Goal: Information Seeking & Learning: Find specific fact

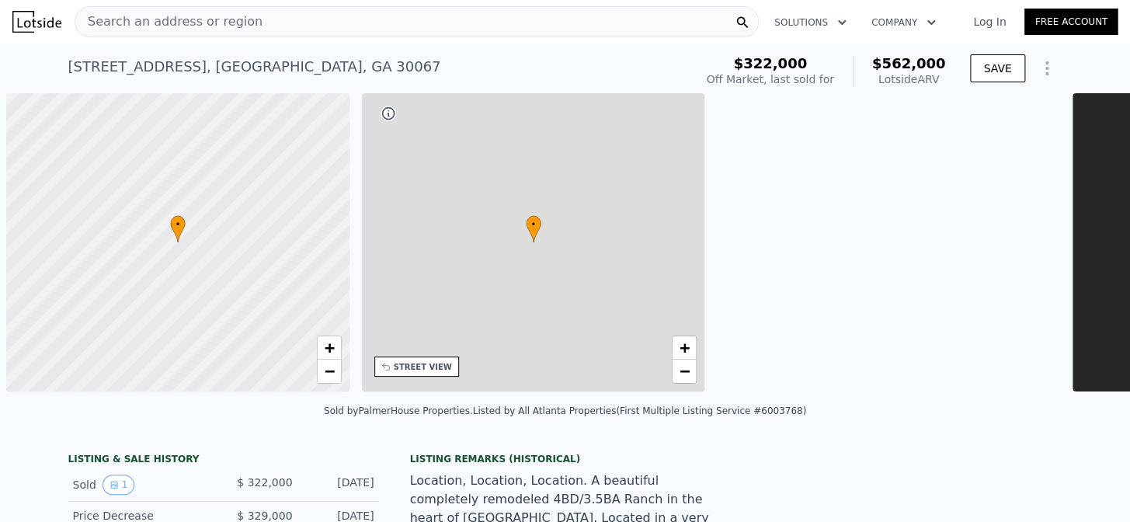
click at [173, 14] on span "Search an address or region" at bounding box center [168, 21] width 187 height 19
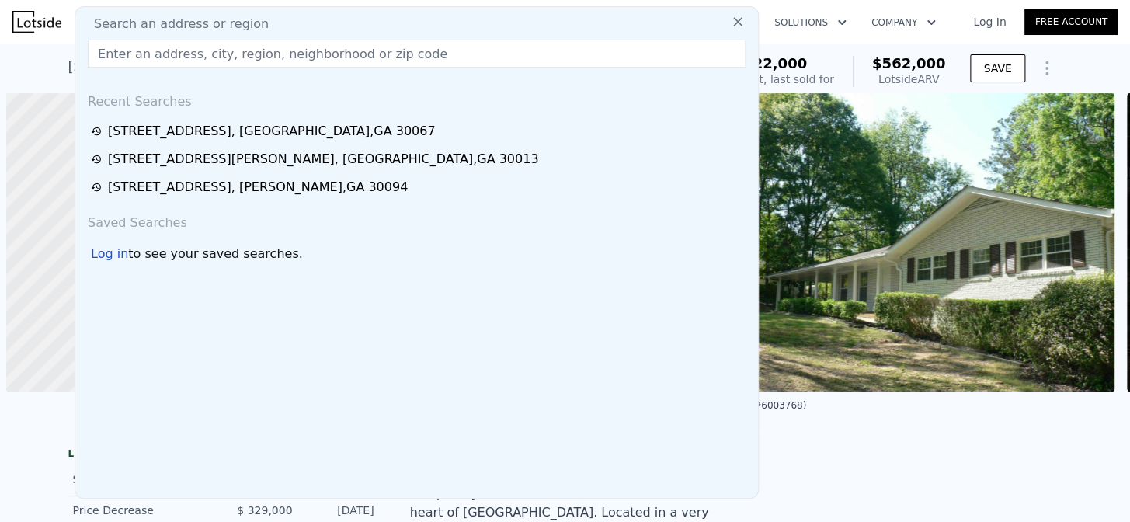
type input "[STREET_ADDRESS]"
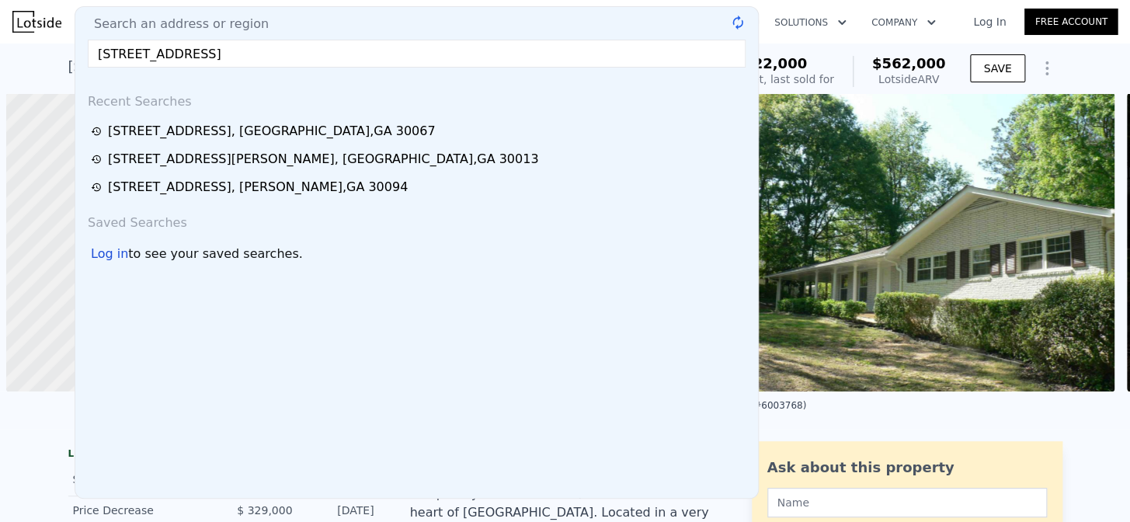
scroll to position [0, 6]
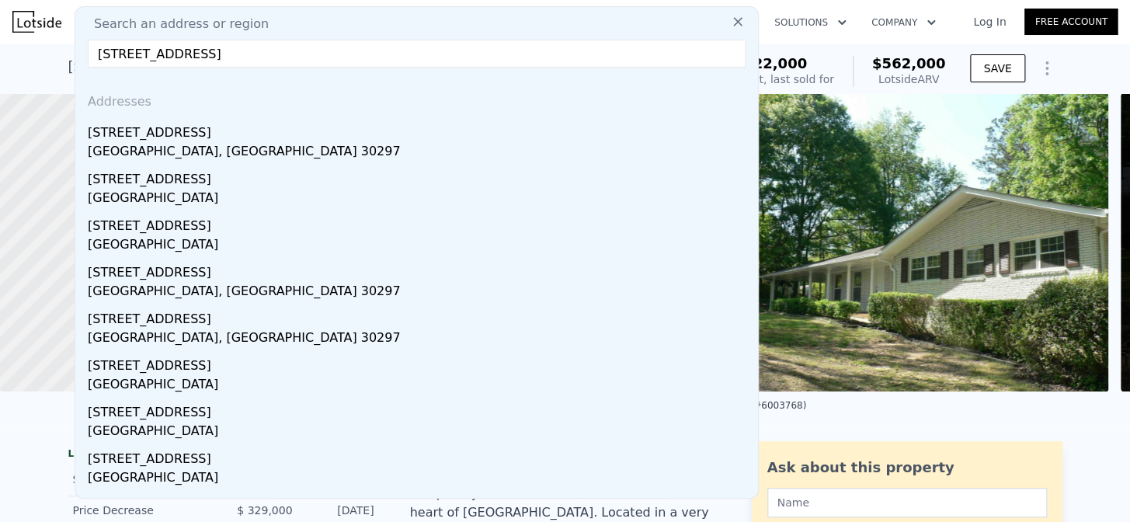
click at [329, 55] on input "[STREET_ADDRESS]" at bounding box center [417, 54] width 658 height 28
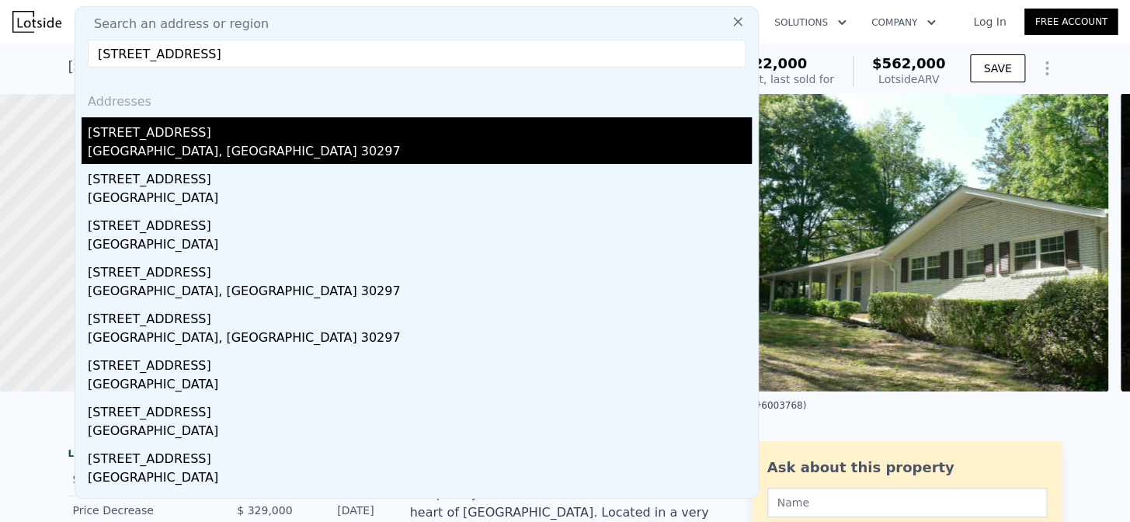
click at [141, 153] on div "[GEOGRAPHIC_DATA], [GEOGRAPHIC_DATA] 30297" at bounding box center [420, 153] width 664 height 22
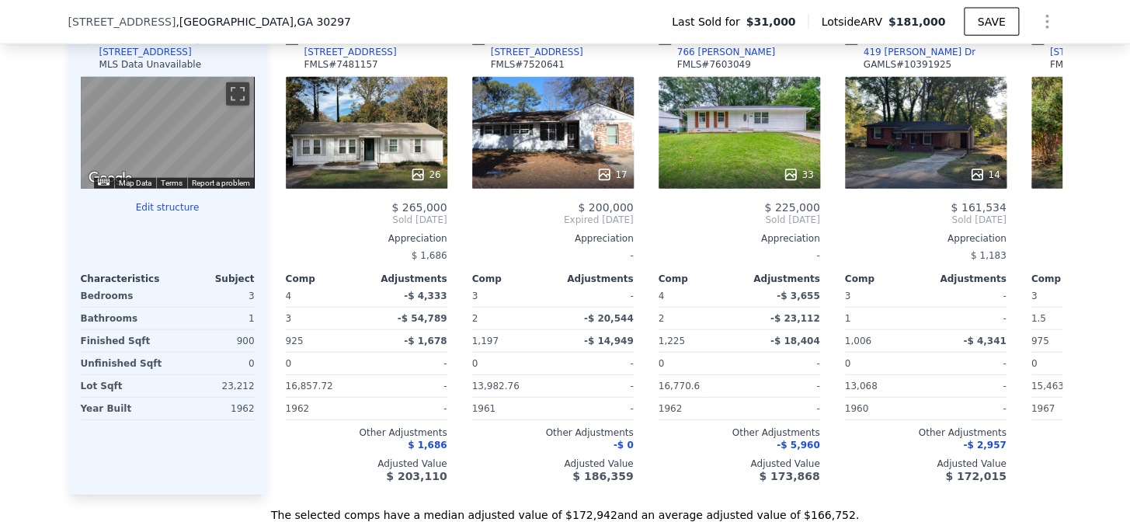
scroll to position [1577, 0]
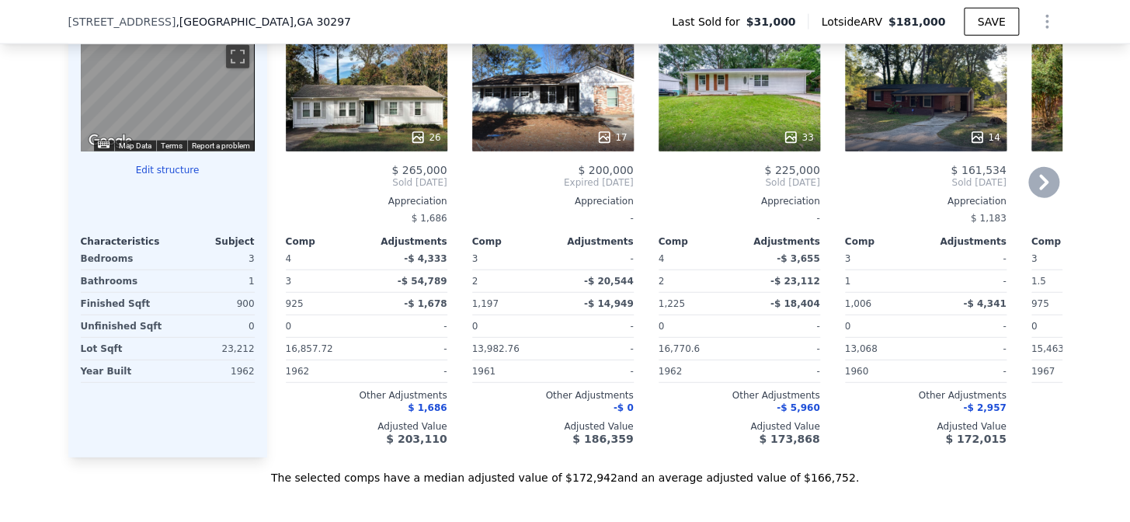
click at [1044, 197] on icon at bounding box center [1044, 182] width 31 height 31
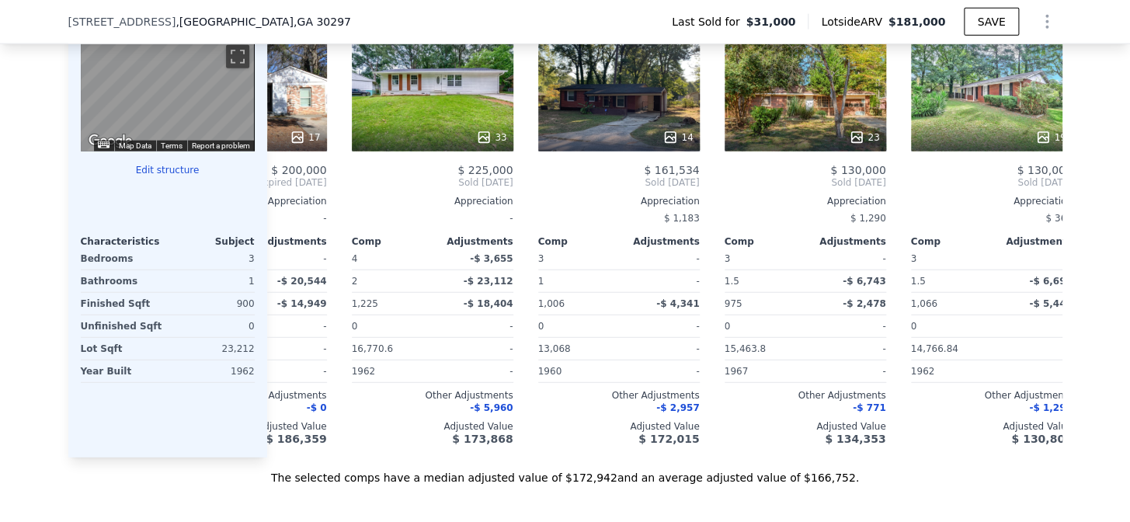
scroll to position [0, 373]
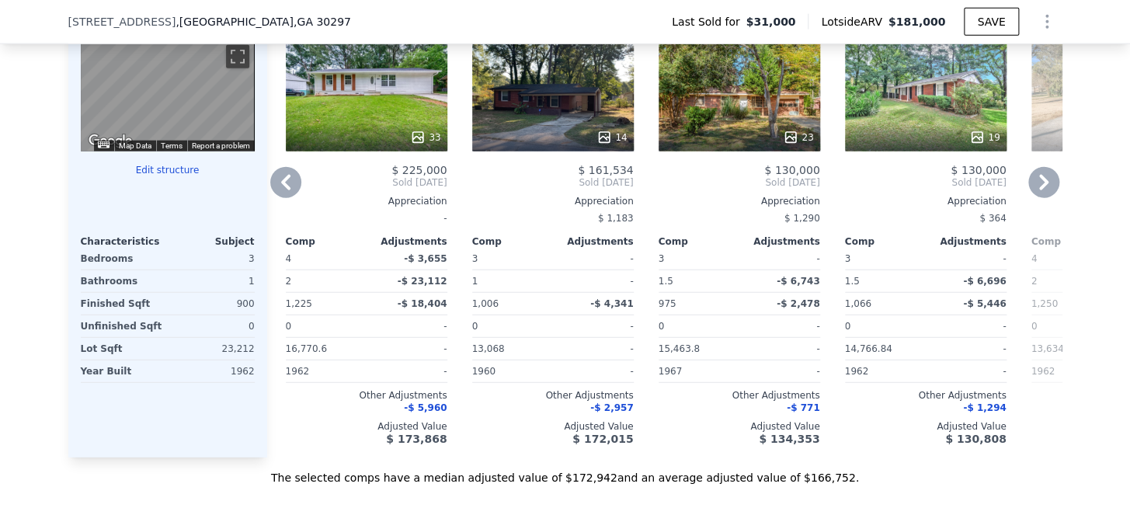
click at [1041, 190] on icon at bounding box center [1043, 183] width 9 height 16
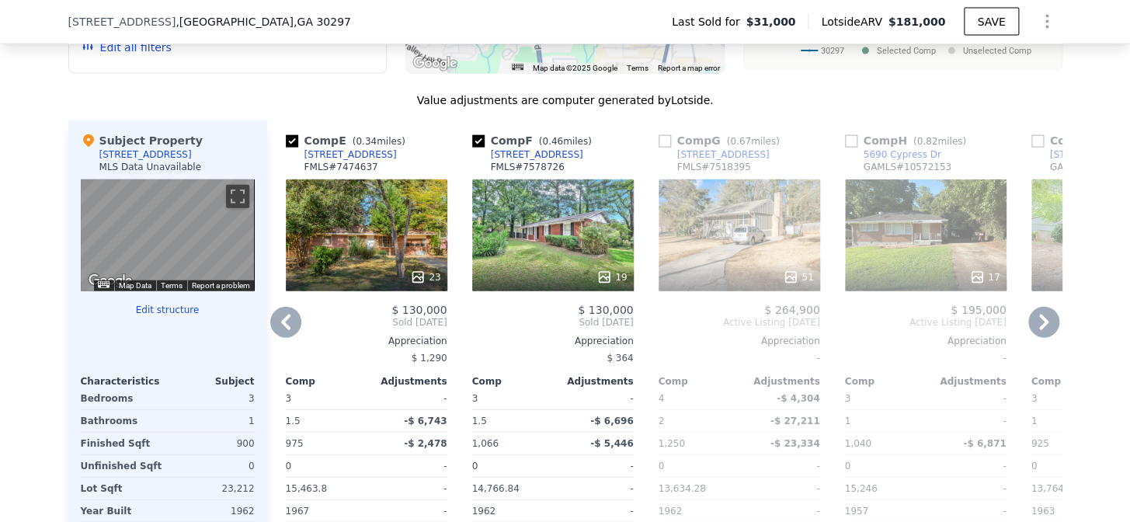
scroll to position [1430, 0]
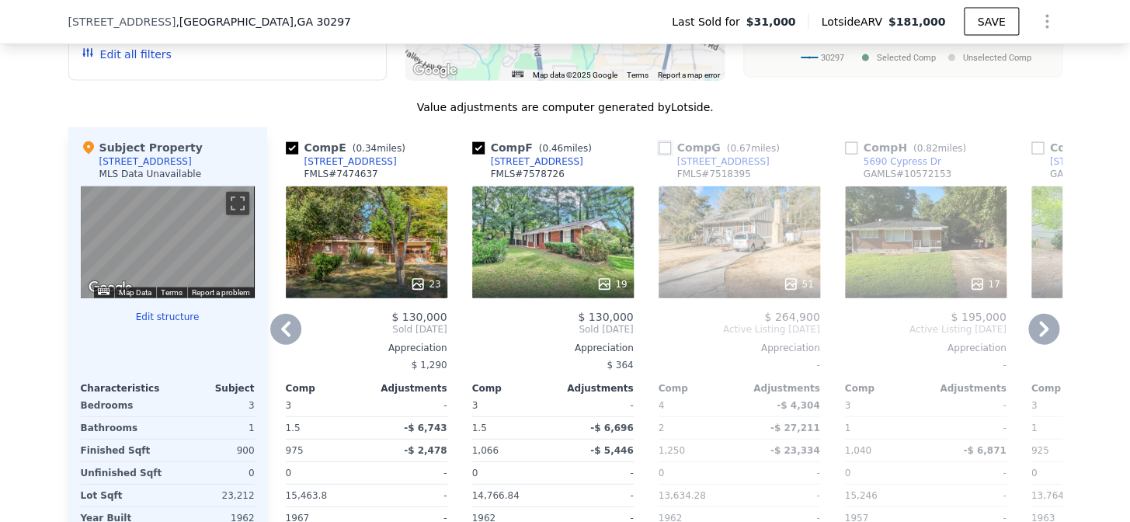
click at [659, 155] on input "checkbox" at bounding box center [665, 148] width 12 height 12
checkbox input "true"
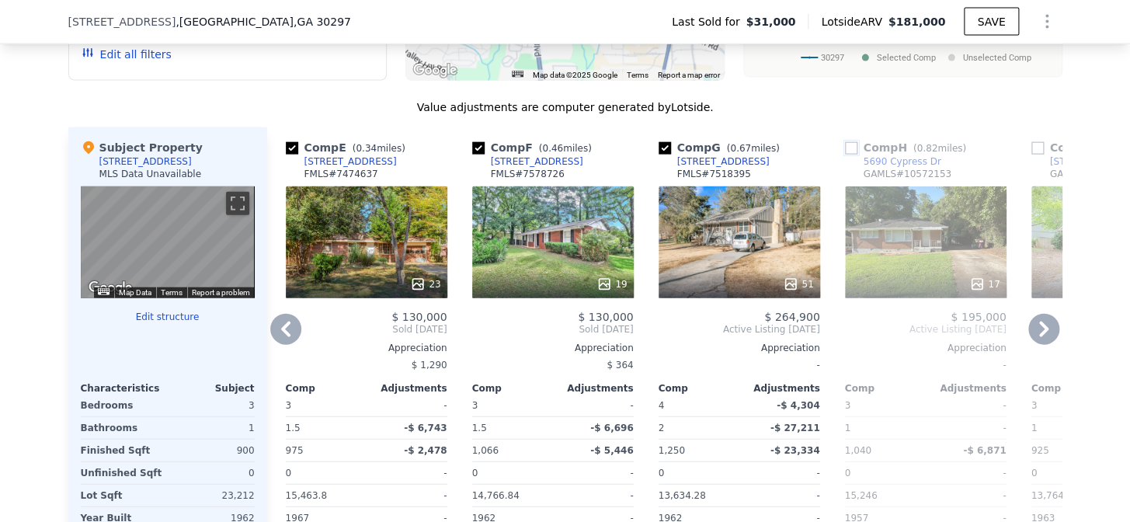
click at [848, 155] on input "checkbox" at bounding box center [851, 148] width 12 height 12
checkbox input "true"
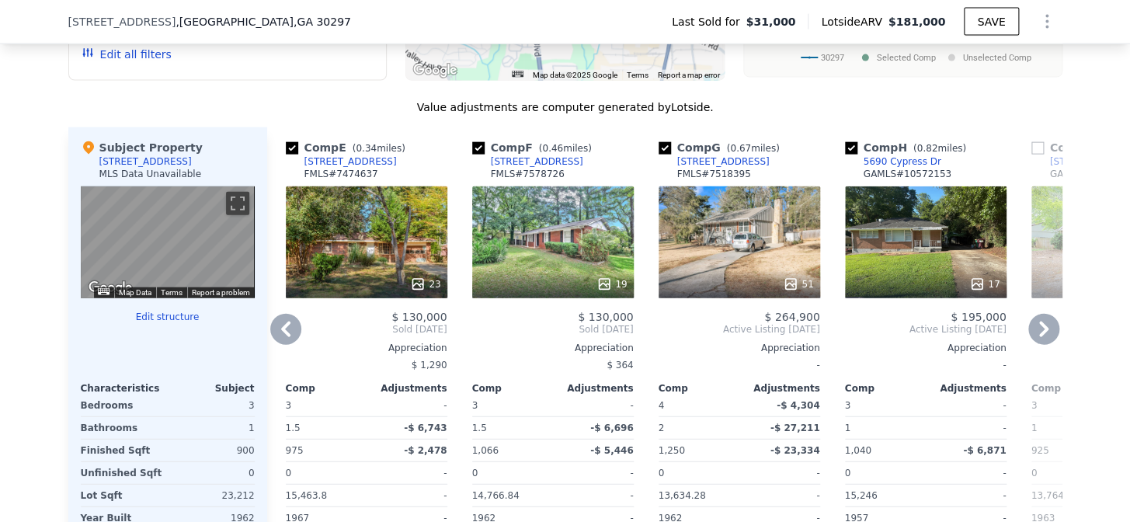
click at [1038, 327] on icon at bounding box center [1044, 329] width 31 height 31
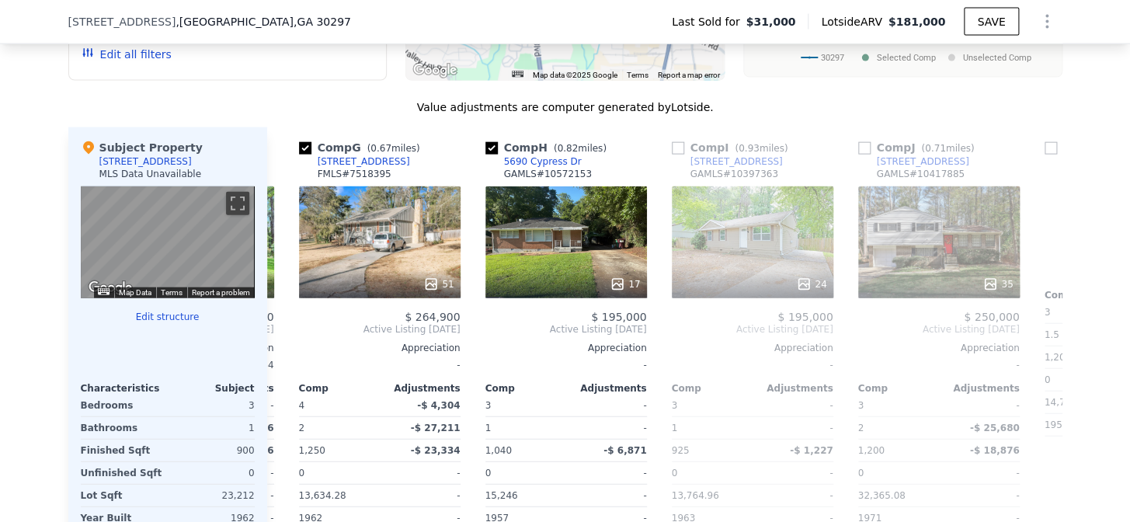
scroll to position [0, 1119]
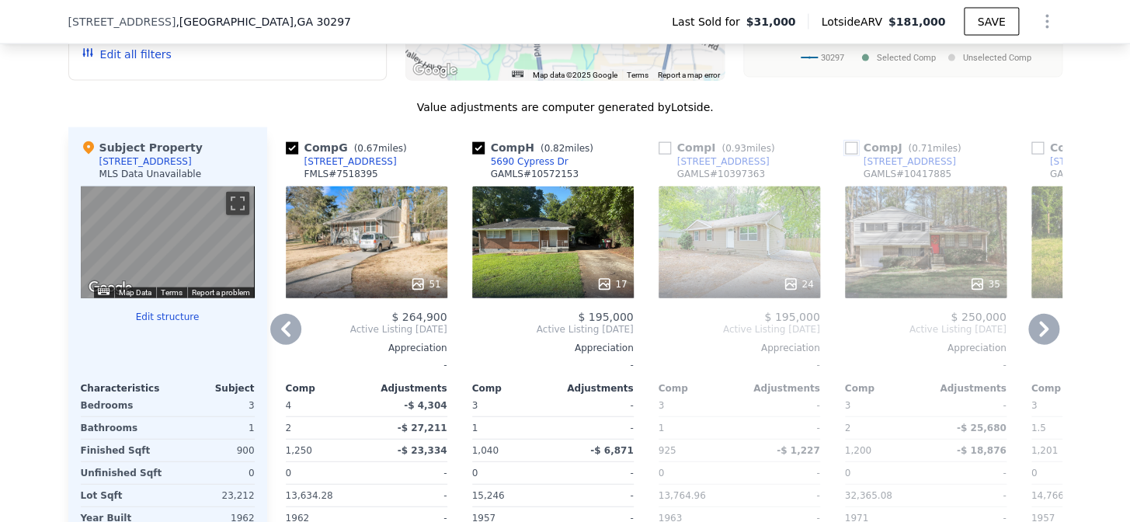
click at [845, 155] on input "checkbox" at bounding box center [851, 148] width 12 height 12
checkbox input "true"
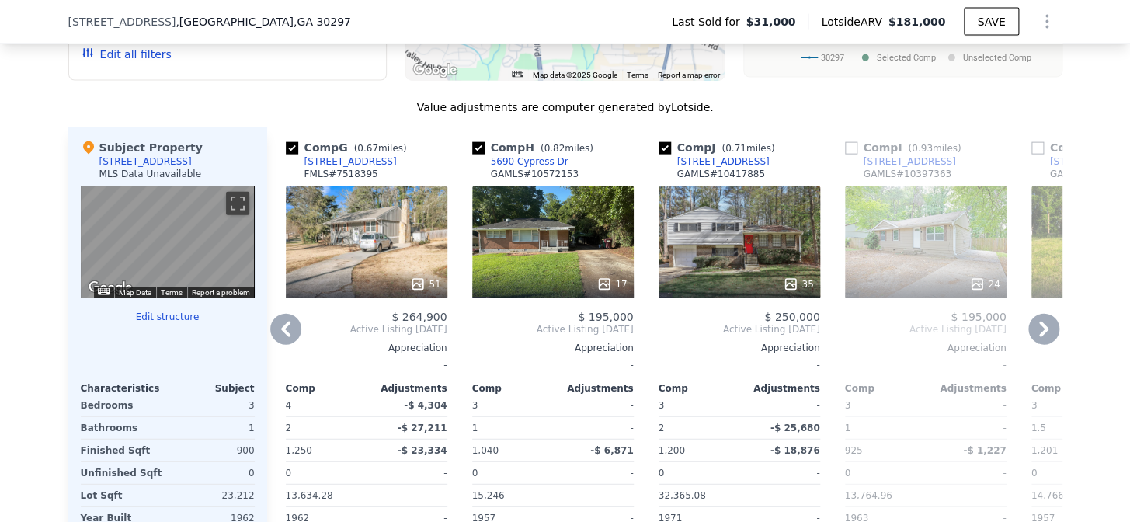
click at [1036, 340] on icon at bounding box center [1044, 329] width 31 height 31
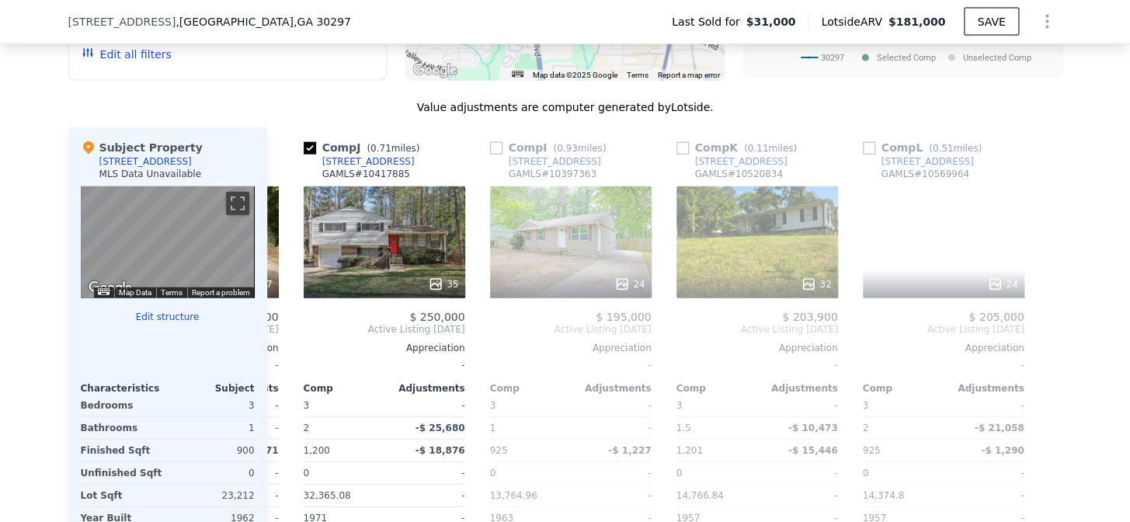
scroll to position [0, 1478]
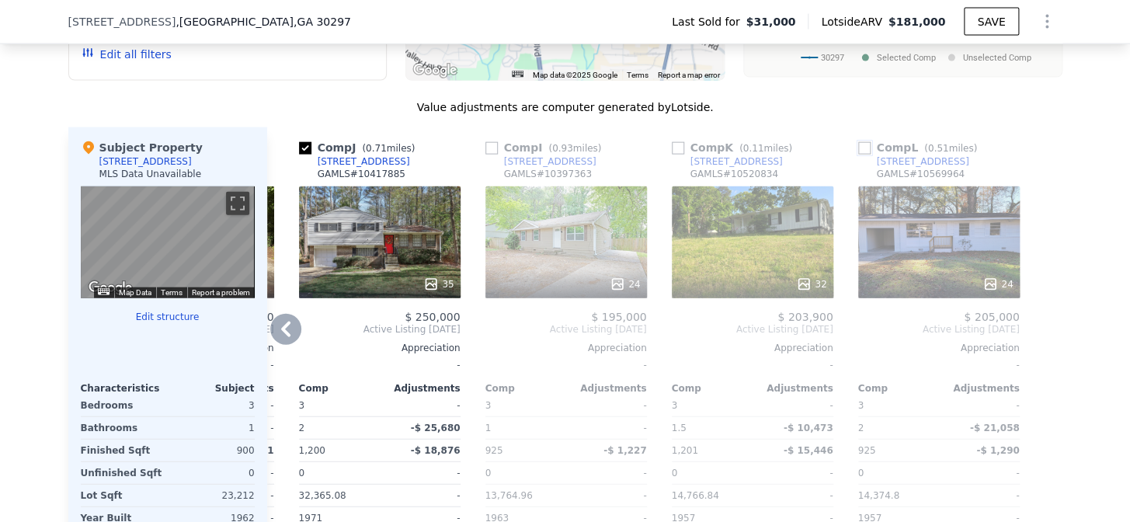
click at [858, 155] on input "checkbox" at bounding box center [864, 148] width 12 height 12
checkbox input "true"
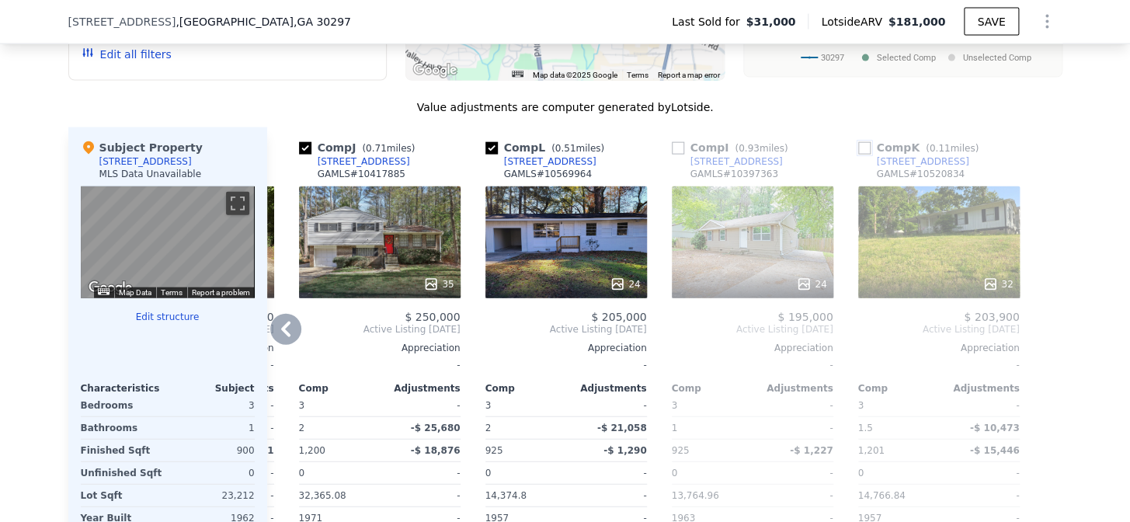
click at [858, 155] on input "checkbox" at bounding box center [864, 148] width 12 height 12
checkbox input "true"
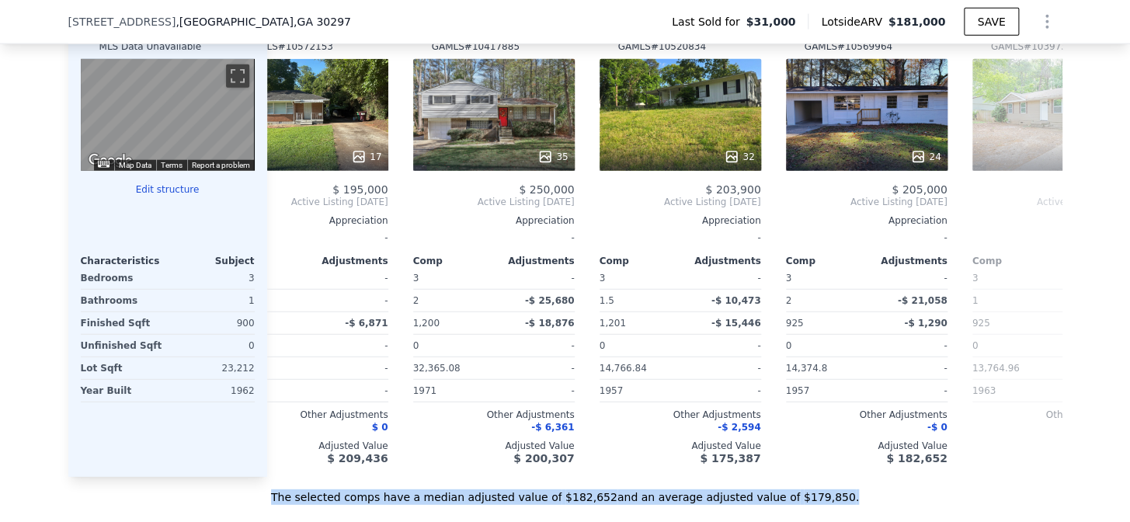
scroll to position [0, 1338]
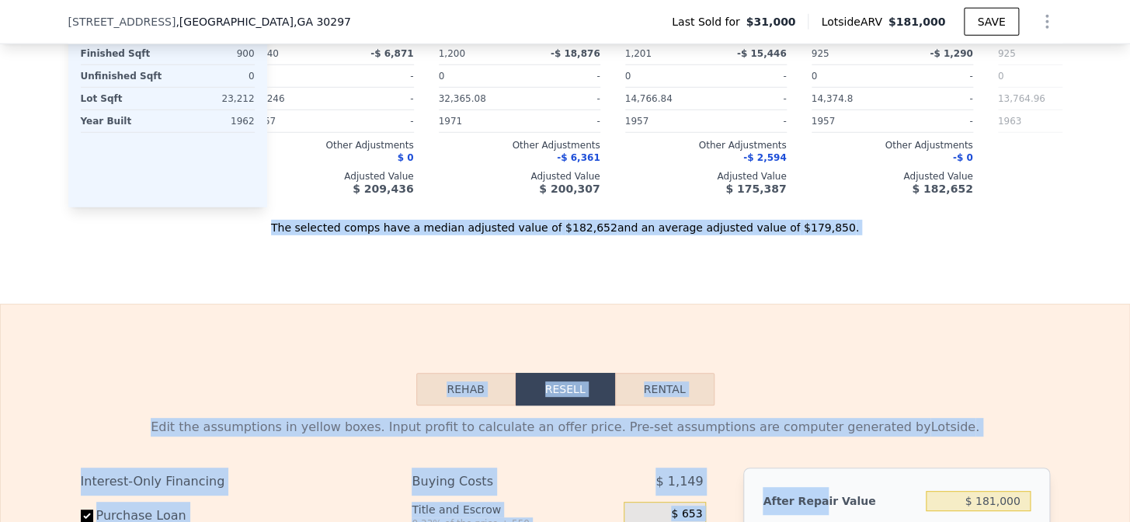
drag, startPoint x: 860, startPoint y: 509, endPoint x: 813, endPoint y: 518, distance: 48.3
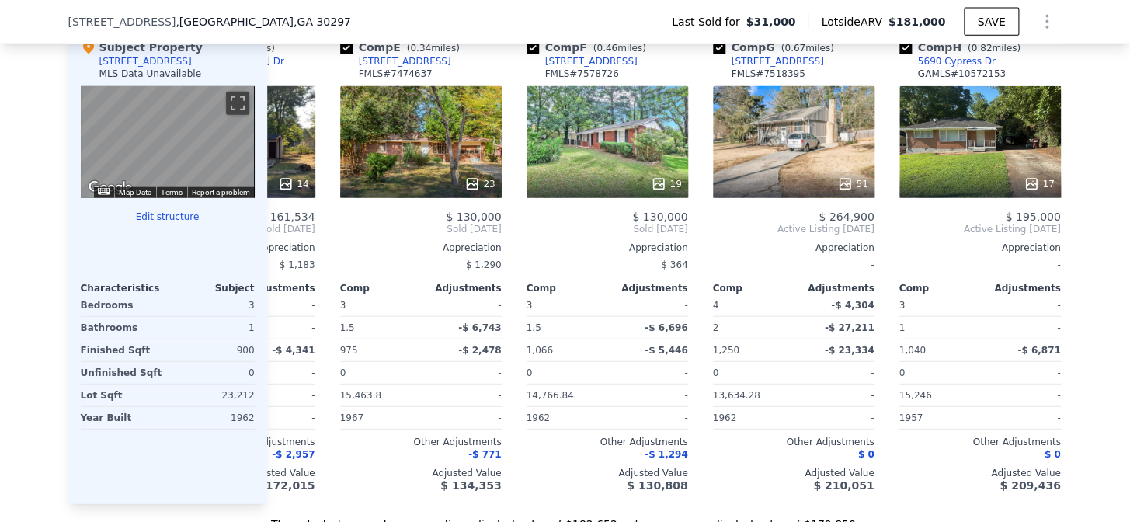
scroll to position [0, 668]
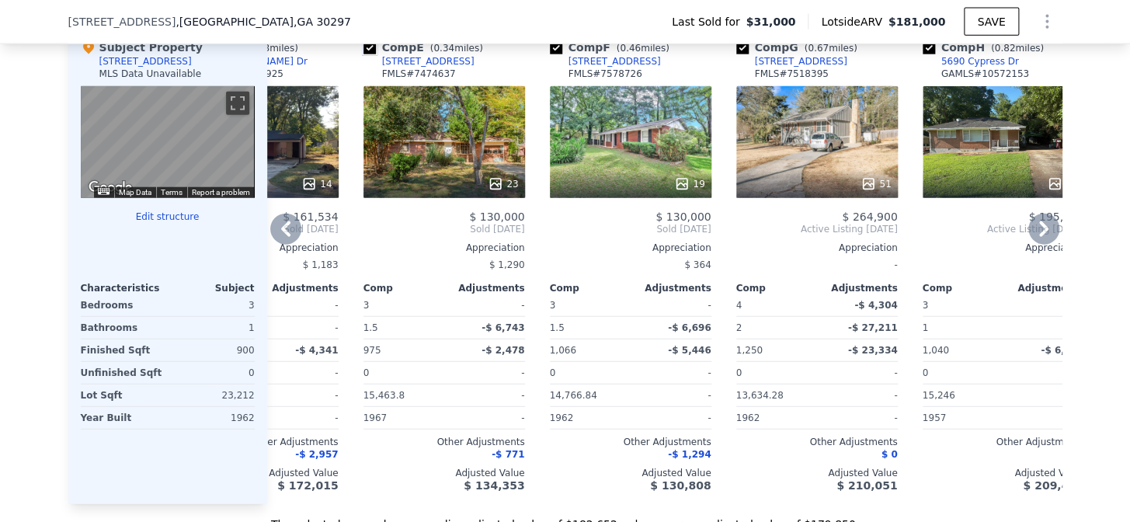
click at [364, 54] on input "checkbox" at bounding box center [370, 48] width 12 height 12
checkbox input "false"
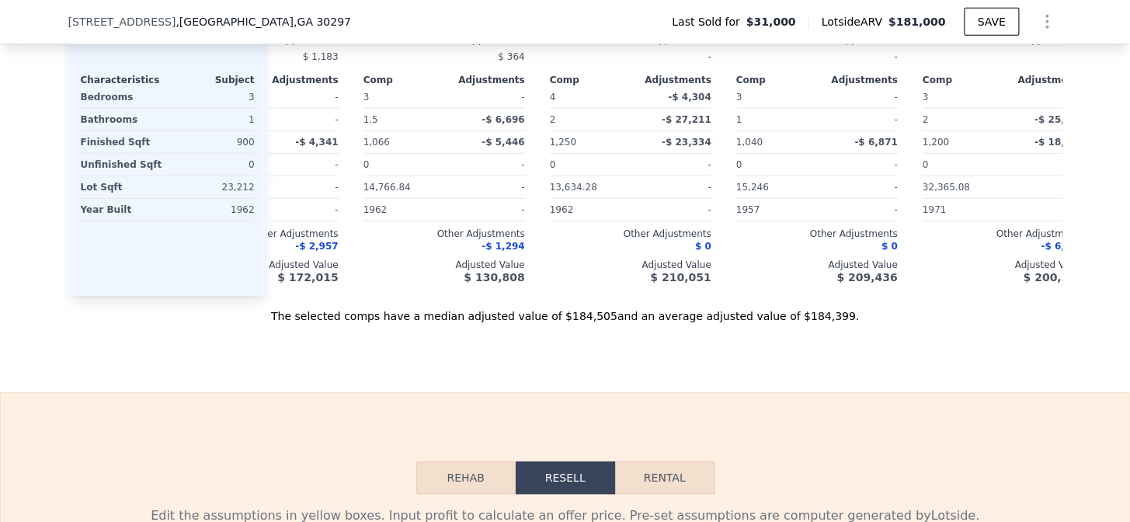
scroll to position [1866, 0]
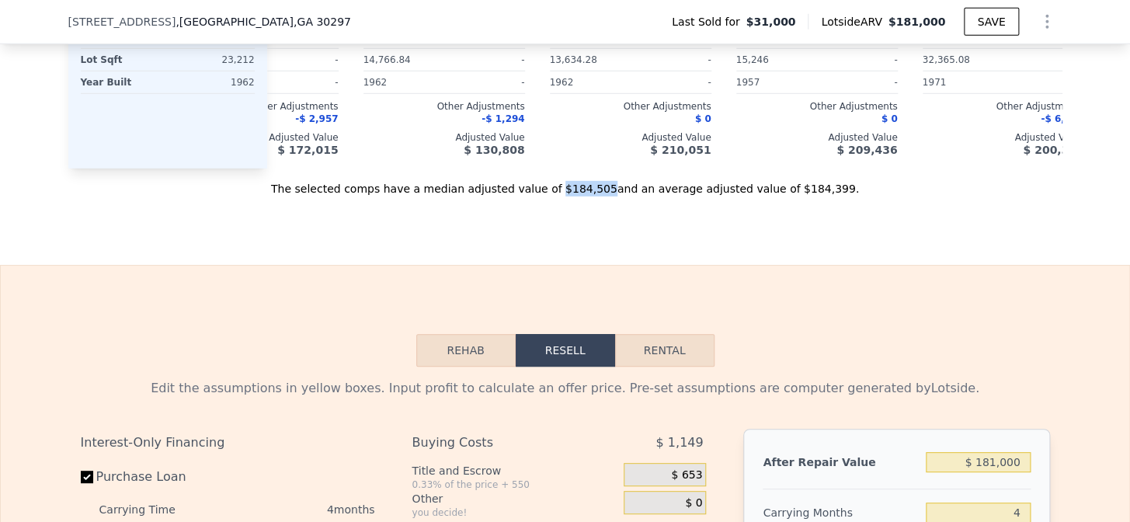
drag, startPoint x: 561, startPoint y: 210, endPoint x: 601, endPoint y: 211, distance: 40.4
click at [601, 197] on div "The selected comps have a median adjusted value of $184,505 and an average adju…" at bounding box center [565, 183] width 994 height 28
copy div "$184,505"
